Goal: Find specific page/section: Find specific page/section

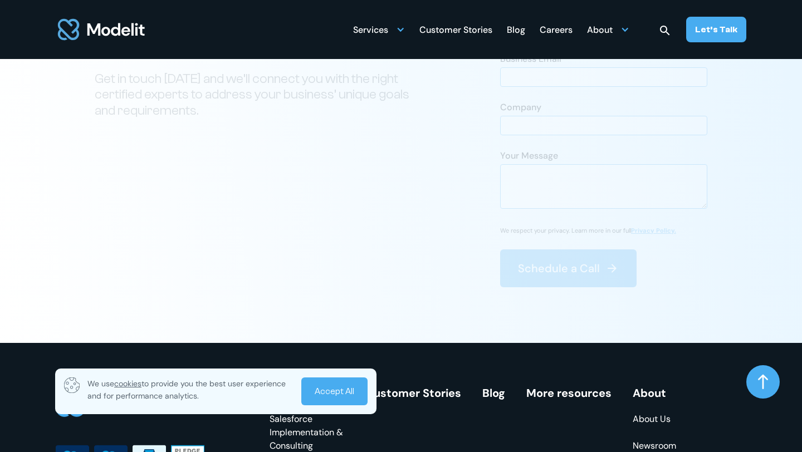
scroll to position [4349, 0]
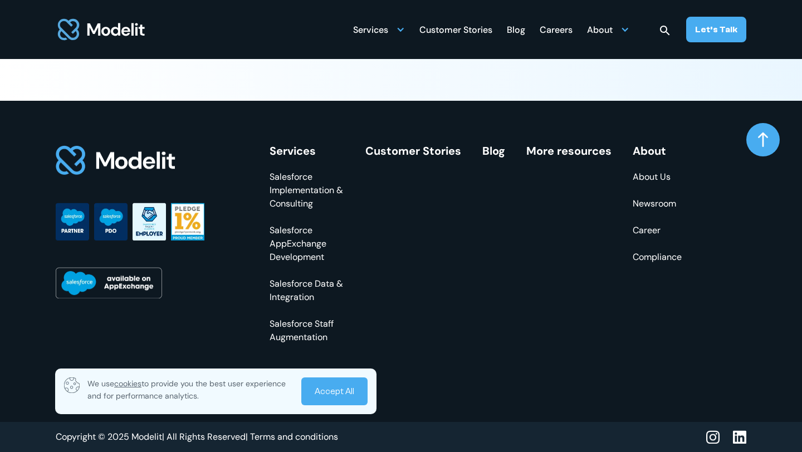
click at [564, 32] on div "Careers" at bounding box center [556, 31] width 33 height 22
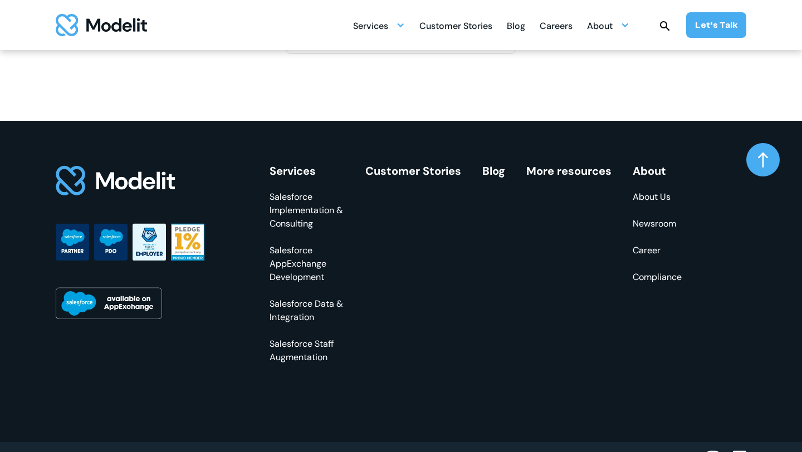
scroll to position [2038, 0]
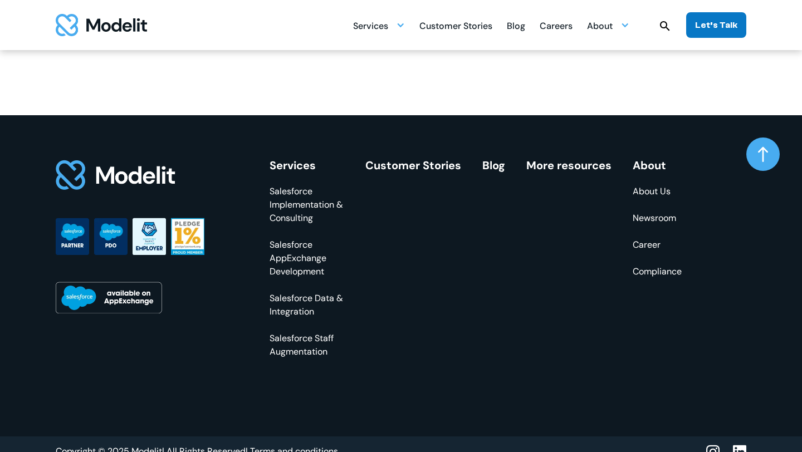
click at [706, 31] on div "Let’s Talk" at bounding box center [716, 25] width 42 height 12
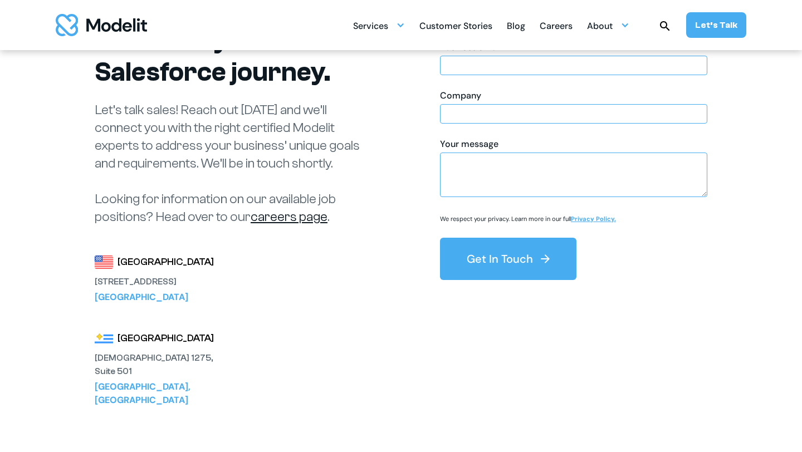
scroll to position [163, 0]
